Goal: Check status

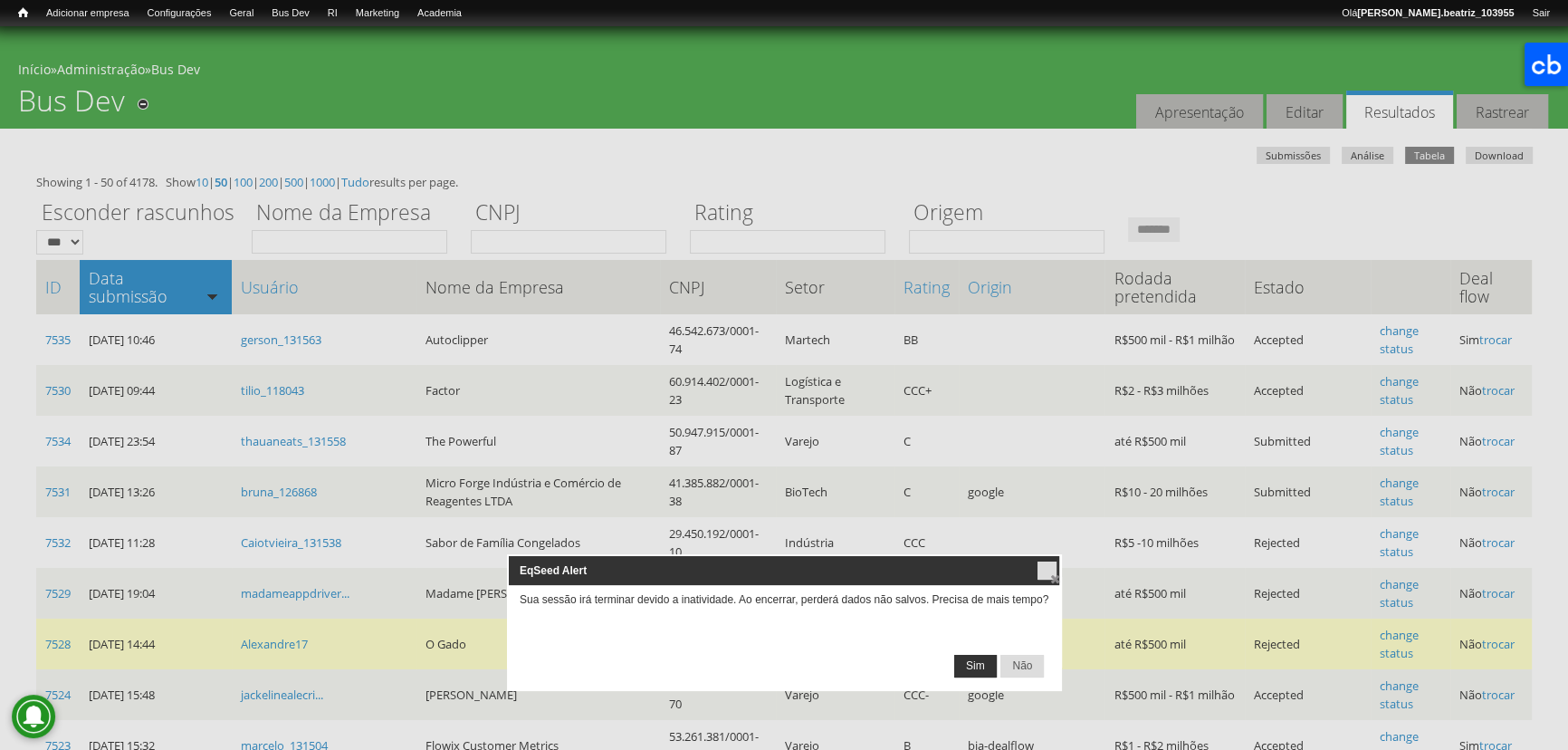
click at [978, 668] on span "Sim" at bounding box center [975, 666] width 41 height 21
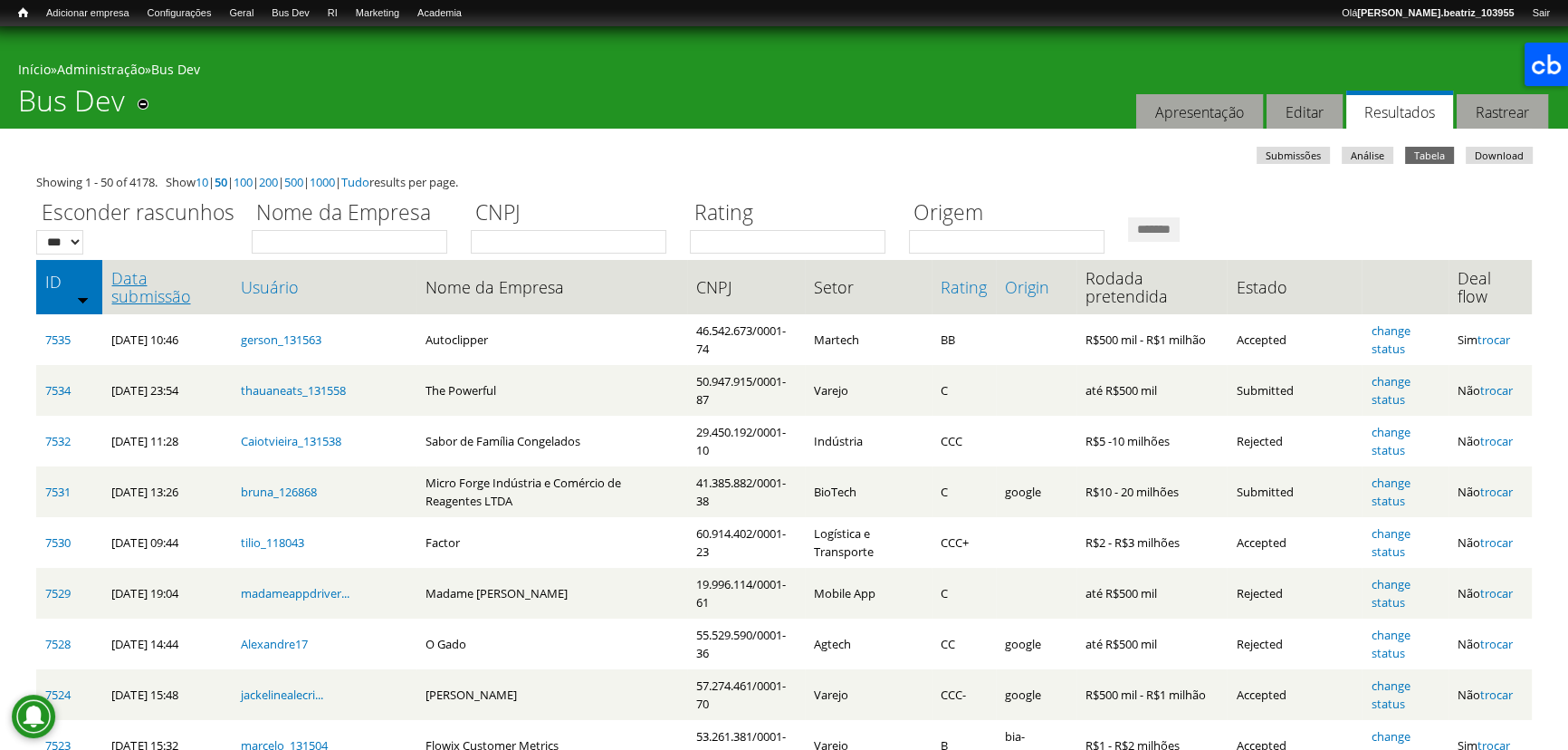
click at [133, 288] on link "Data submissão" at bounding box center [166, 286] width 110 height 36
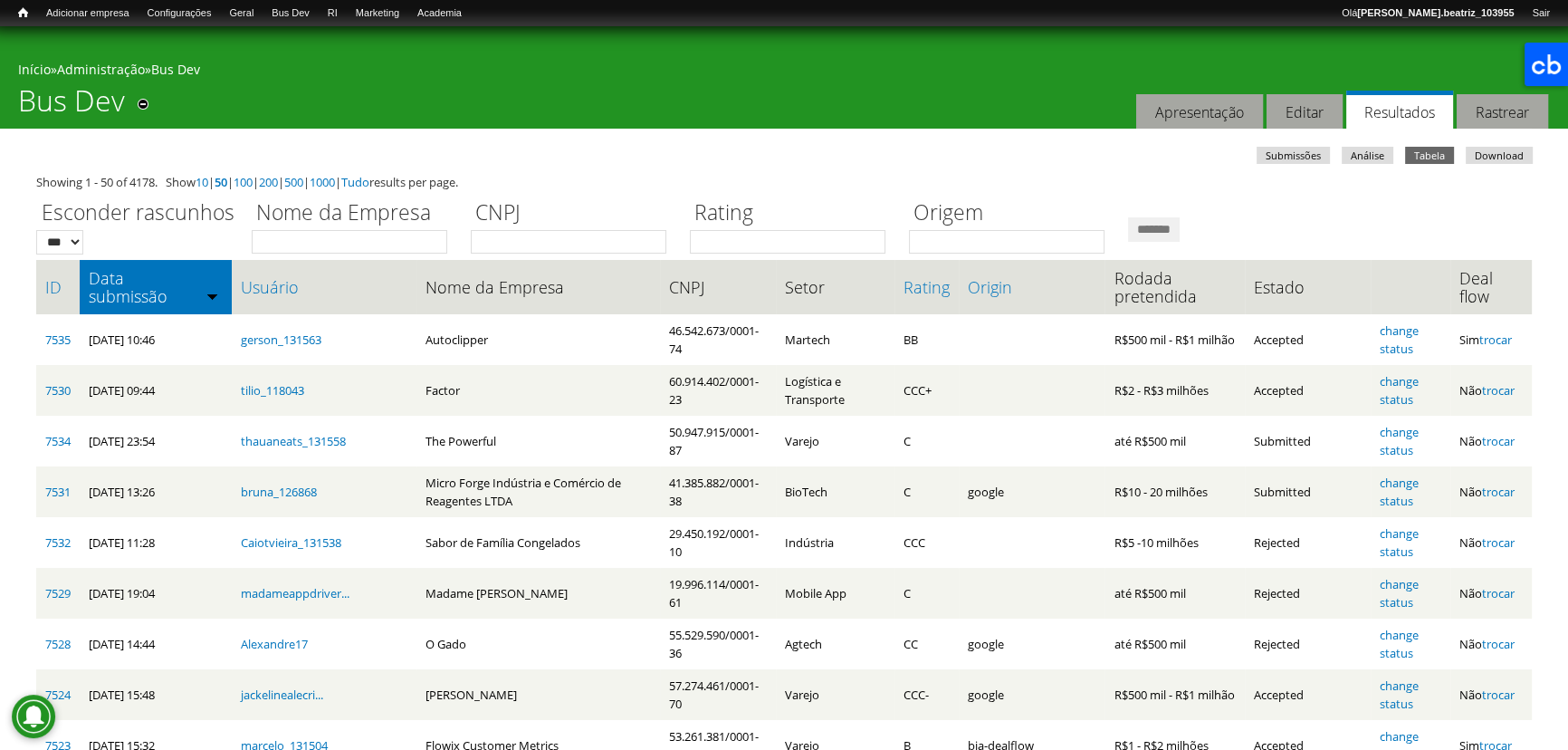
click at [587, 168] on ul "Submissões Análise Tabela (aba ativa) Download" at bounding box center [790, 157] width 1501 height 21
click at [662, 226] on label "CNPJ" at bounding box center [574, 214] width 207 height 33
click at [662, 230] on input "CNPJ" at bounding box center [569, 242] width 196 height 23
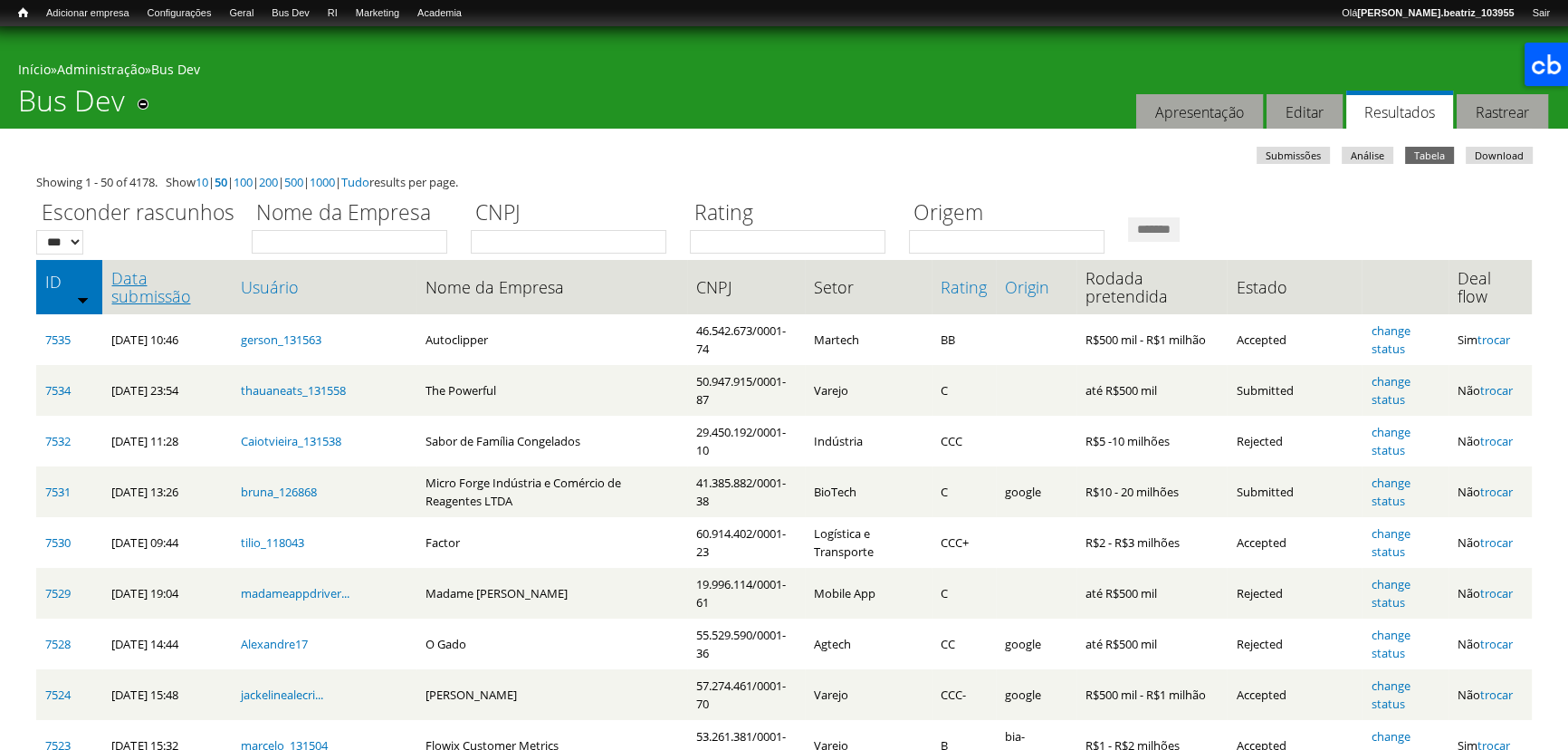
click at [207, 290] on link "Data submissão" at bounding box center [166, 286] width 110 height 36
